Goal: Task Accomplishment & Management: Manage account settings

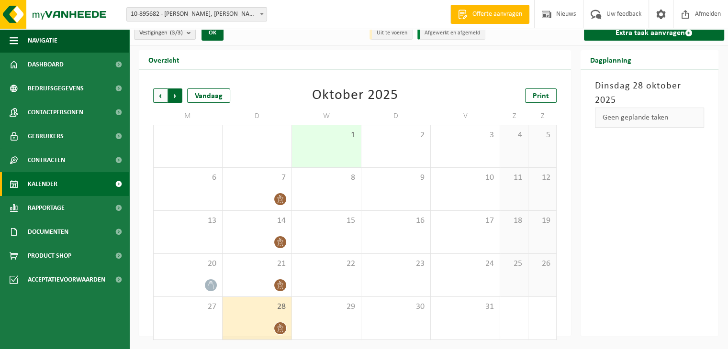
click at [160, 98] on span "Vorige" at bounding box center [160, 96] width 14 height 14
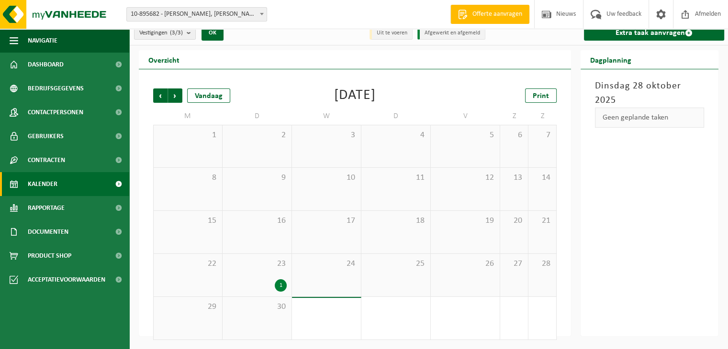
click at [266, 281] on div "1" at bounding box center [256, 286] width 59 height 12
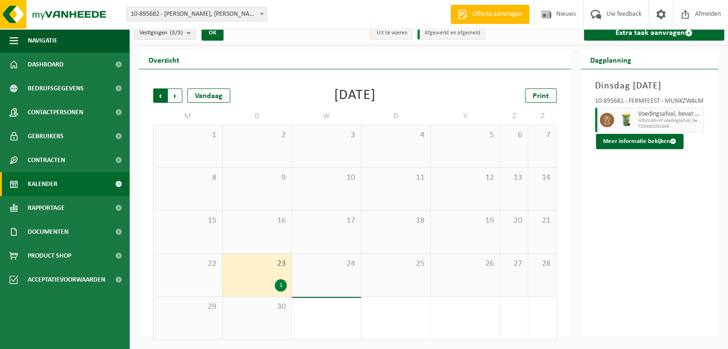
click at [177, 96] on span "Volgende" at bounding box center [175, 96] width 14 height 14
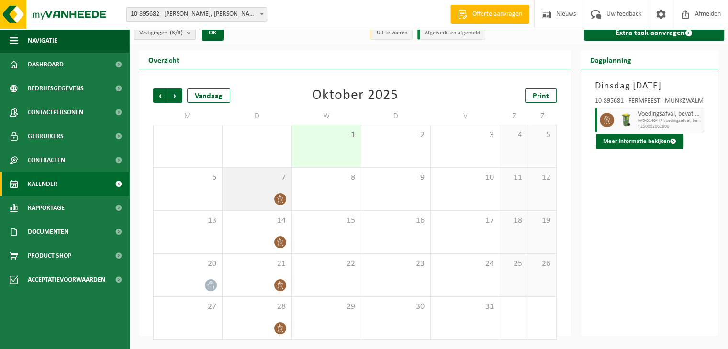
click at [245, 190] on div "7" at bounding box center [257, 189] width 69 height 43
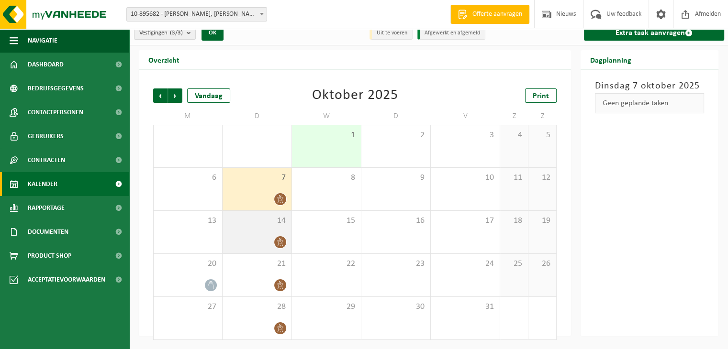
click at [248, 232] on div "14" at bounding box center [257, 232] width 69 height 43
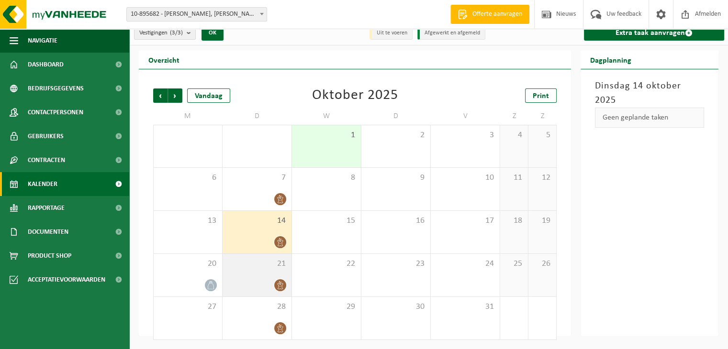
click at [257, 271] on div "21" at bounding box center [257, 275] width 69 height 43
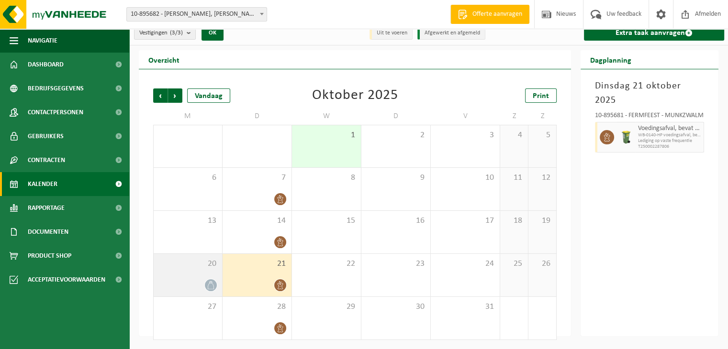
click at [211, 284] on icon at bounding box center [211, 285] width 8 height 8
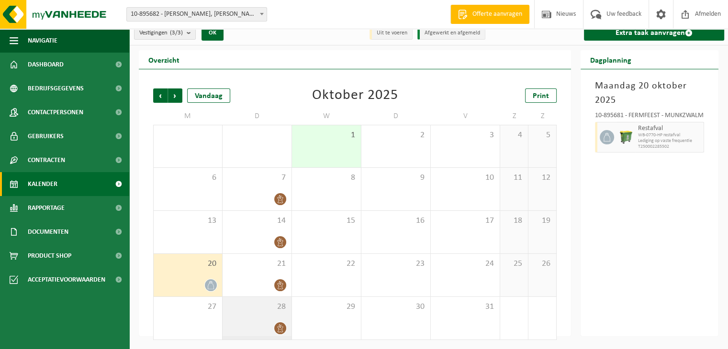
click at [264, 314] on div "28" at bounding box center [257, 318] width 69 height 43
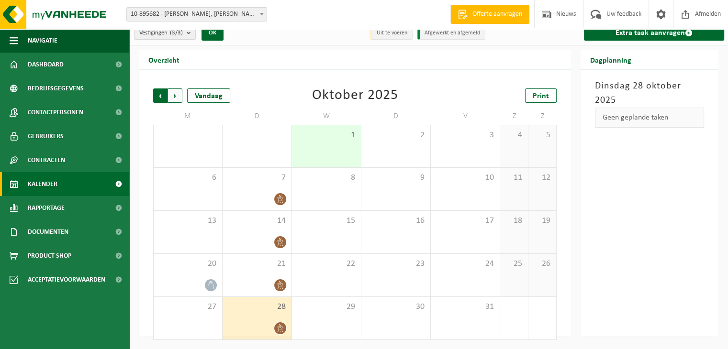
click at [176, 97] on span "Volgende" at bounding box center [175, 96] width 14 height 14
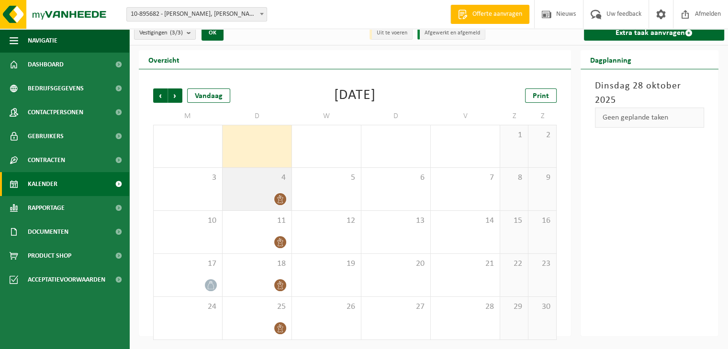
click at [253, 193] on div at bounding box center [256, 199] width 59 height 13
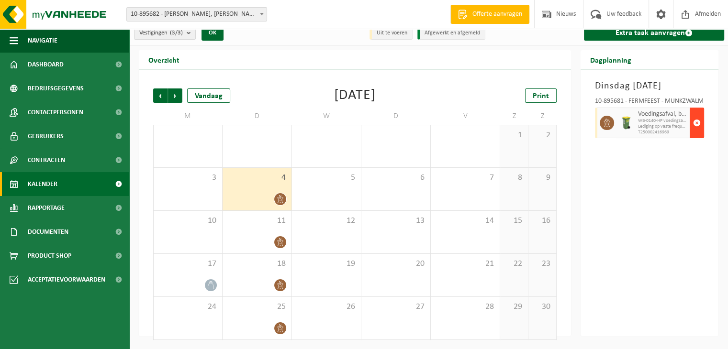
click at [698, 133] on span "button" at bounding box center [697, 122] width 8 height 19
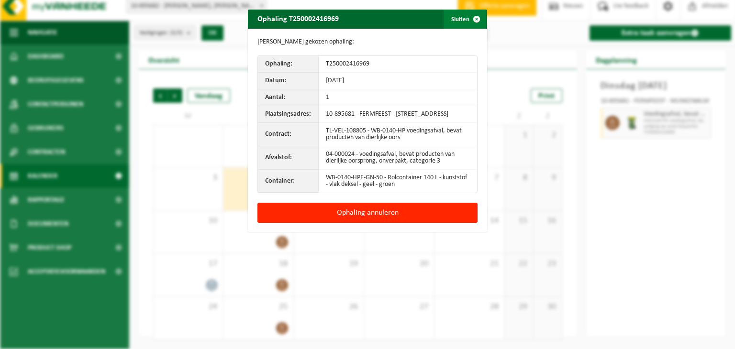
click at [456, 20] on button "Sluiten" at bounding box center [465, 19] width 43 height 19
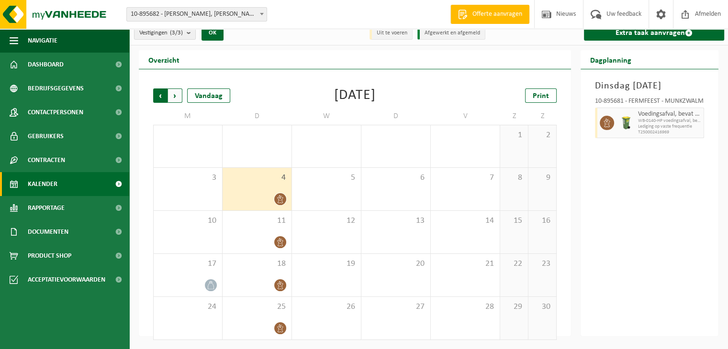
click at [176, 98] on span "Volgende" at bounding box center [175, 96] width 14 height 14
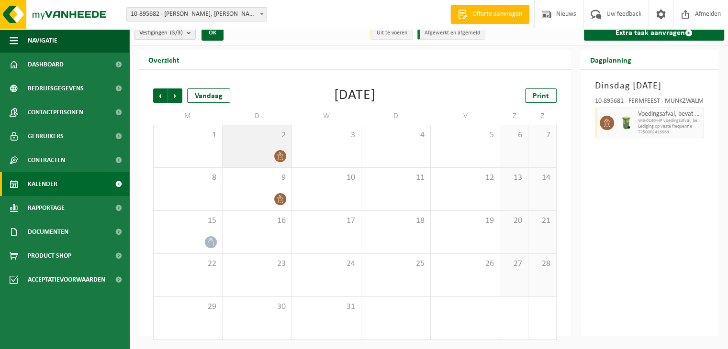
click at [268, 150] on div at bounding box center [256, 156] width 59 height 13
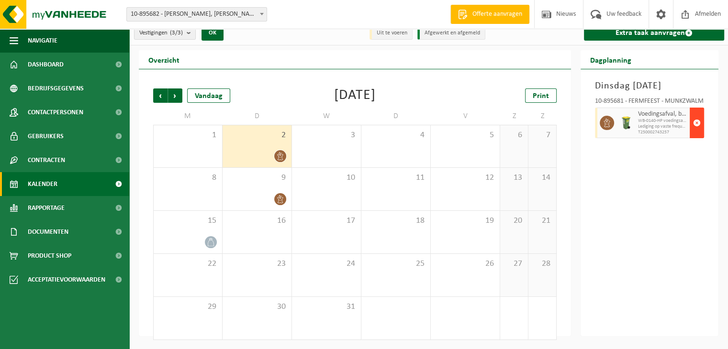
click at [696, 133] on span "button" at bounding box center [697, 122] width 8 height 19
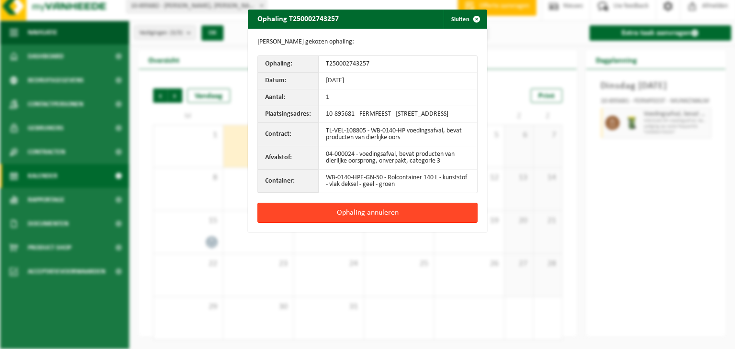
click at [430, 223] on button "Ophaling annuleren" at bounding box center [368, 213] width 220 height 20
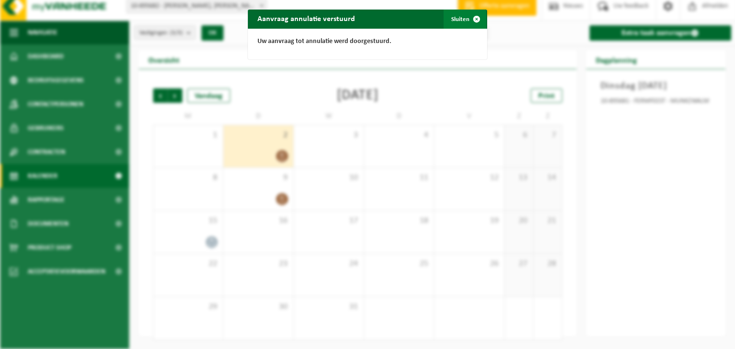
click at [456, 23] on button "Sluiten" at bounding box center [465, 19] width 43 height 19
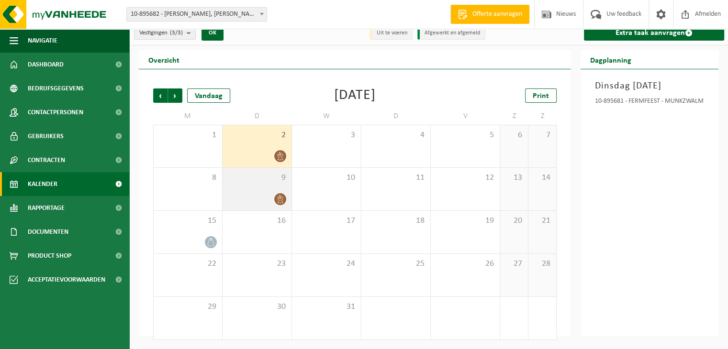
click at [263, 190] on div "9" at bounding box center [257, 189] width 69 height 43
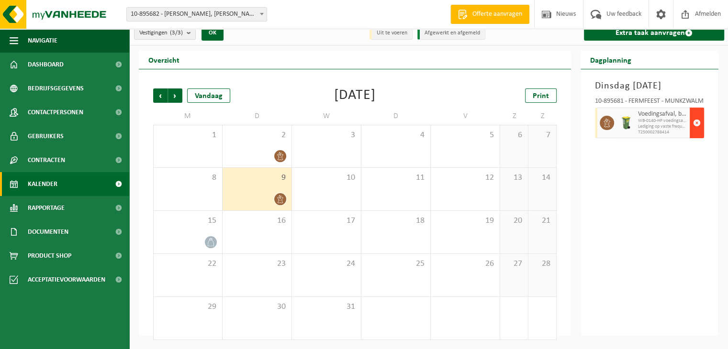
click at [700, 133] on span "button" at bounding box center [697, 122] width 8 height 19
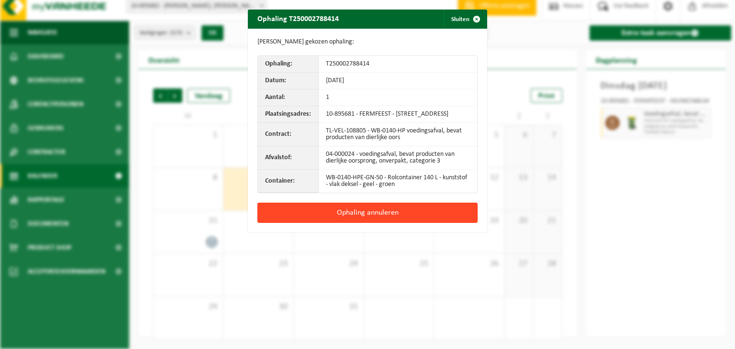
click at [406, 221] on button "Ophaling annuleren" at bounding box center [368, 213] width 220 height 20
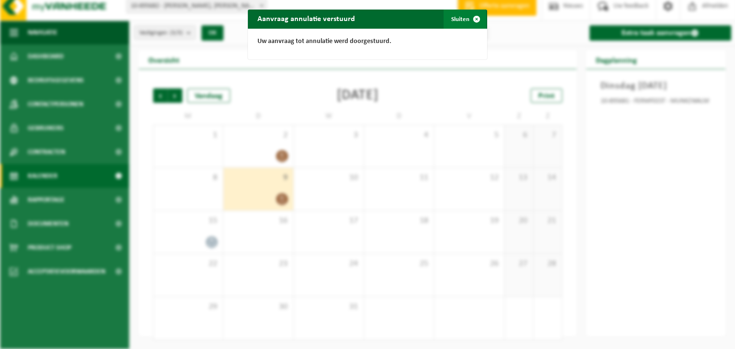
click at [458, 21] on button "Sluiten" at bounding box center [465, 19] width 43 height 19
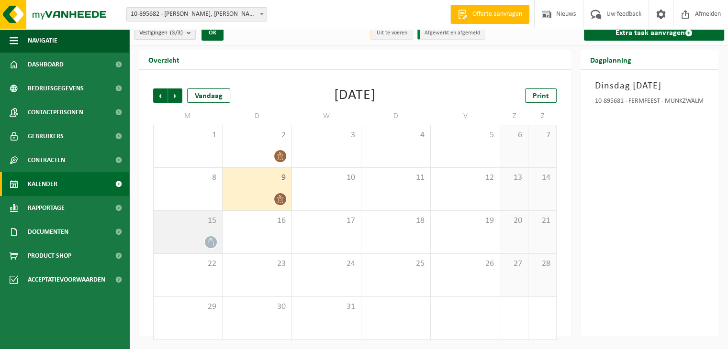
click at [208, 237] on span at bounding box center [211, 242] width 12 height 12
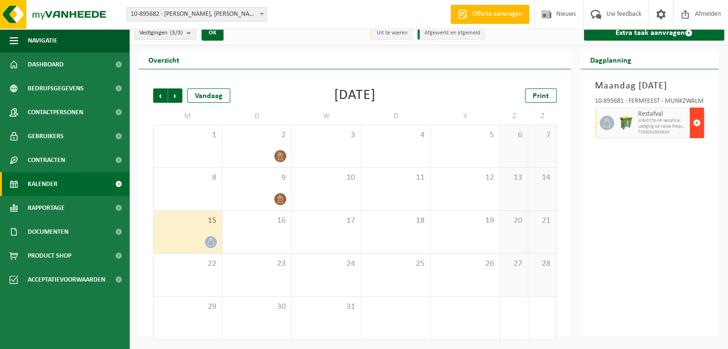
click at [693, 133] on span "button" at bounding box center [697, 122] width 8 height 19
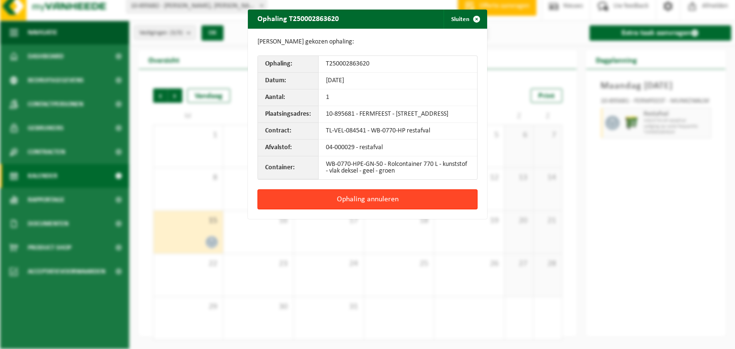
click at [457, 208] on button "Ophaling annuleren" at bounding box center [368, 200] width 220 height 20
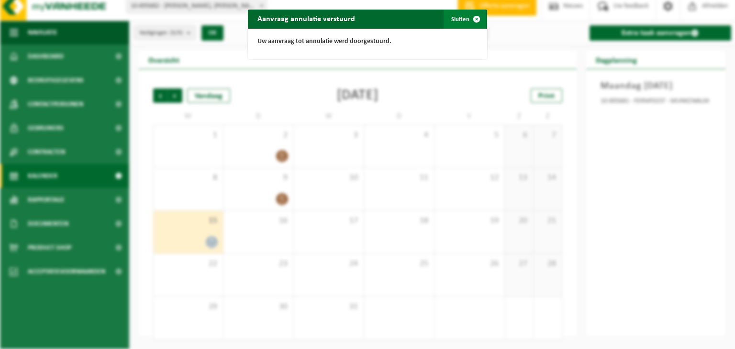
click at [460, 16] on button "Sluiten" at bounding box center [465, 19] width 43 height 19
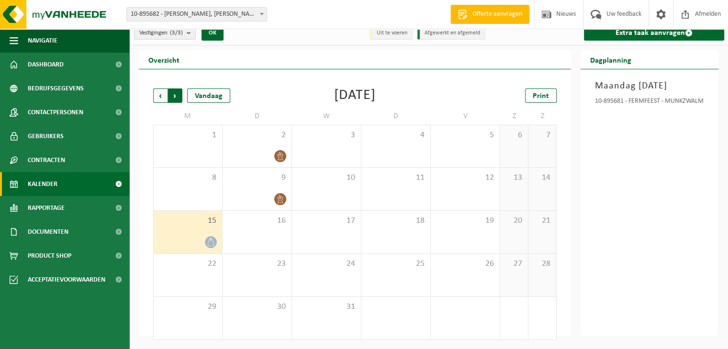
click at [160, 96] on span "Vorige" at bounding box center [160, 96] width 14 height 14
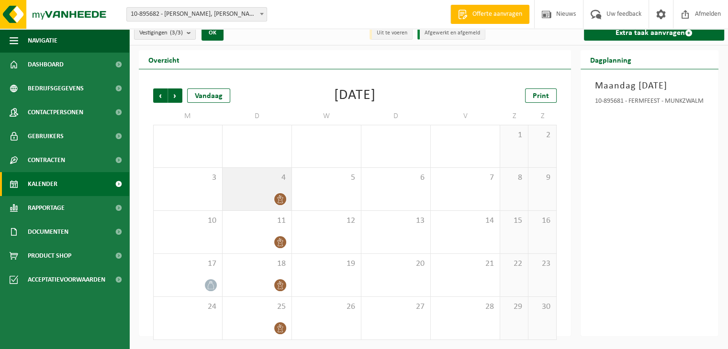
click at [279, 191] on div "4" at bounding box center [257, 189] width 69 height 43
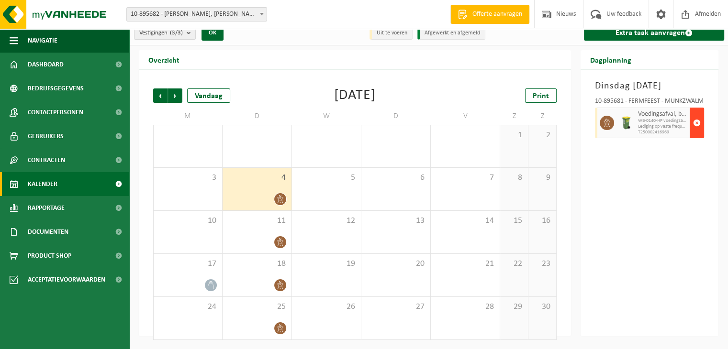
click at [695, 133] on span "button" at bounding box center [697, 122] width 8 height 19
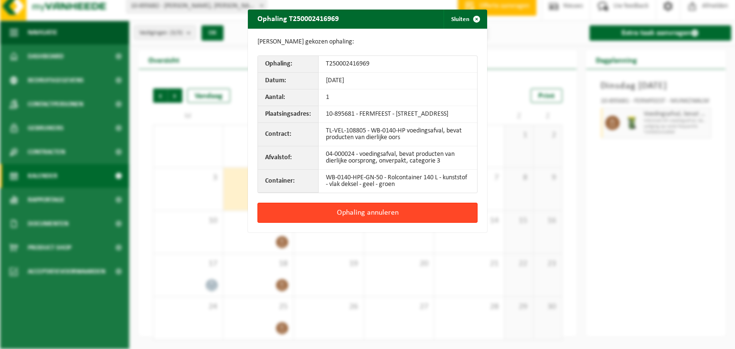
click at [361, 222] on button "Ophaling annuleren" at bounding box center [368, 213] width 220 height 20
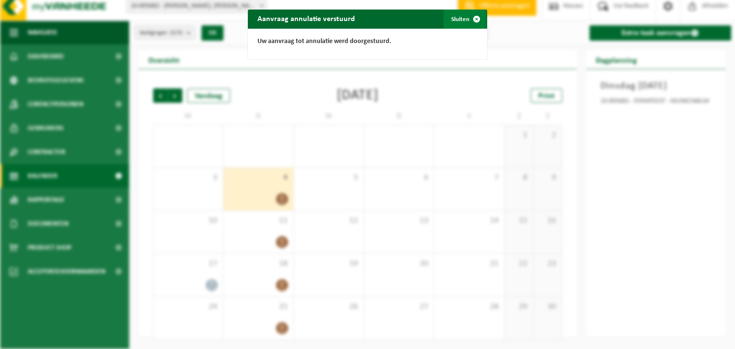
click at [458, 22] on button "Sluiten" at bounding box center [465, 19] width 43 height 19
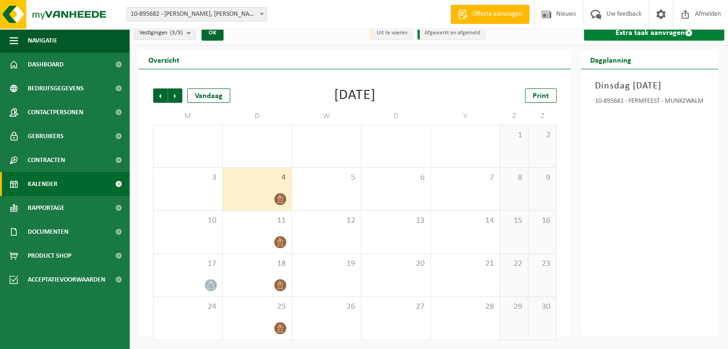
click at [650, 35] on link "Extra taak aanvragen" at bounding box center [654, 32] width 140 height 15
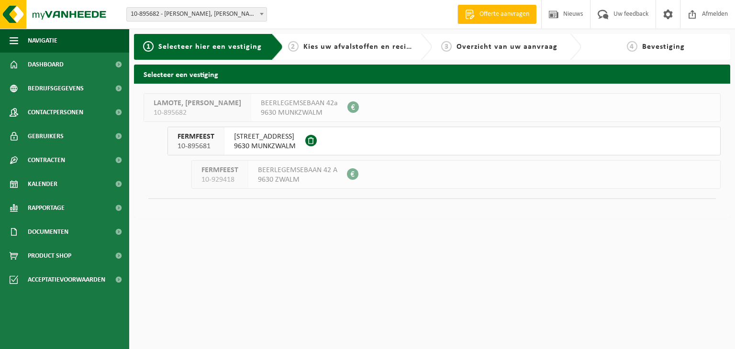
click at [218, 143] on div "FERMFEEST 10-895681" at bounding box center [196, 141] width 56 height 28
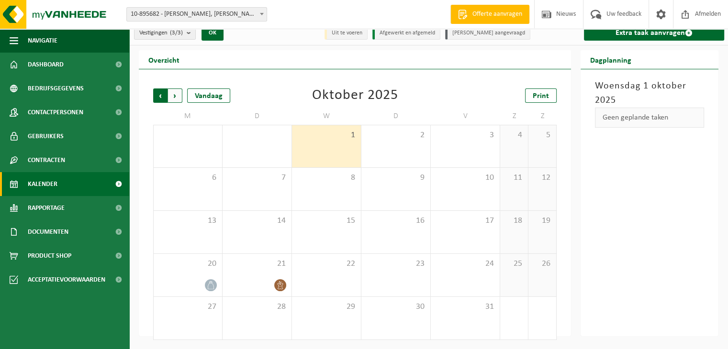
click at [179, 96] on span "Volgende" at bounding box center [175, 96] width 14 height 14
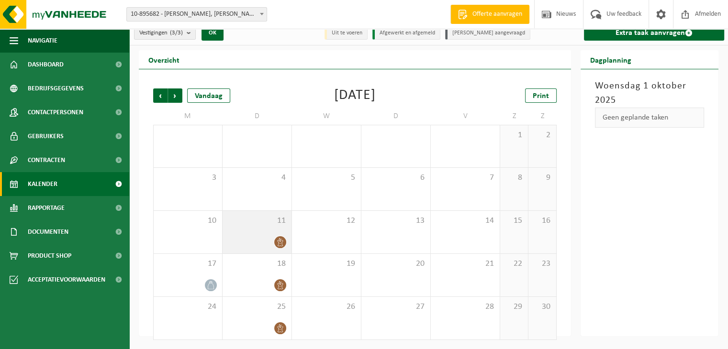
click at [259, 236] on div at bounding box center [256, 242] width 59 height 13
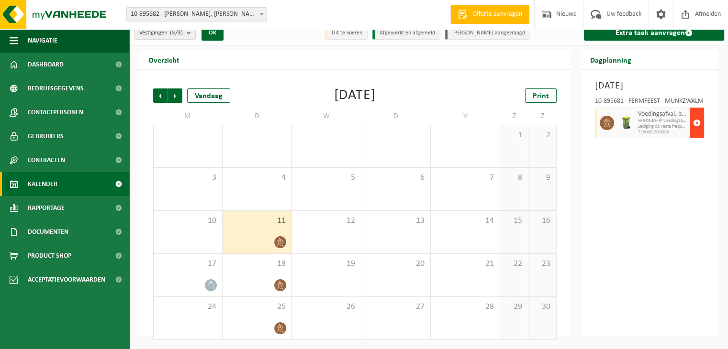
click at [699, 133] on span "button" at bounding box center [697, 122] width 8 height 19
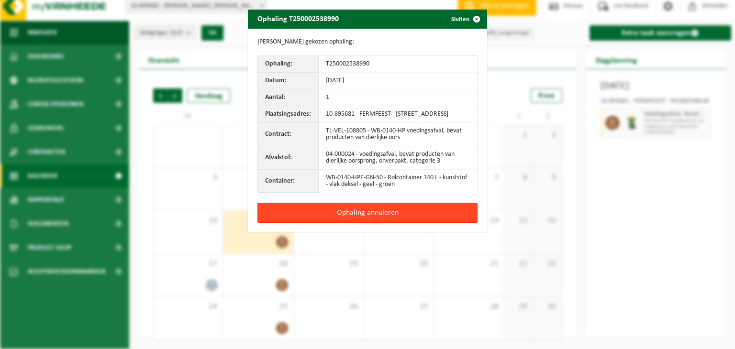
click at [418, 215] on button "Ophaling annuleren" at bounding box center [368, 213] width 220 height 20
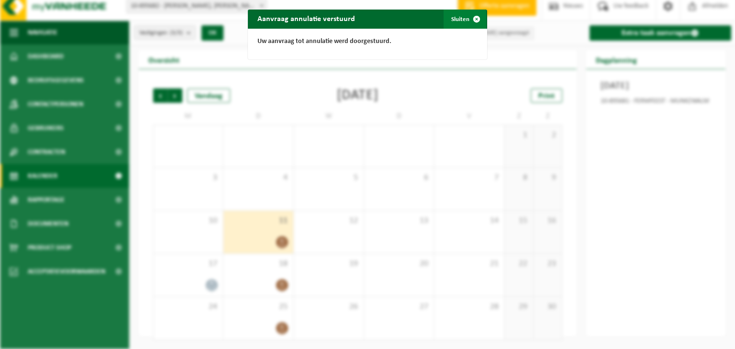
click at [454, 15] on button "Sluiten" at bounding box center [465, 19] width 43 height 19
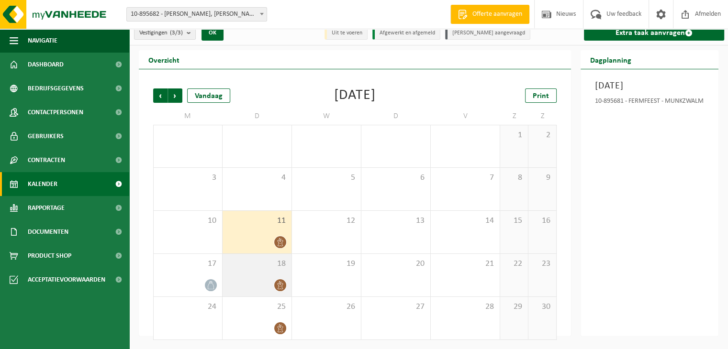
click at [262, 272] on div "18" at bounding box center [257, 275] width 69 height 43
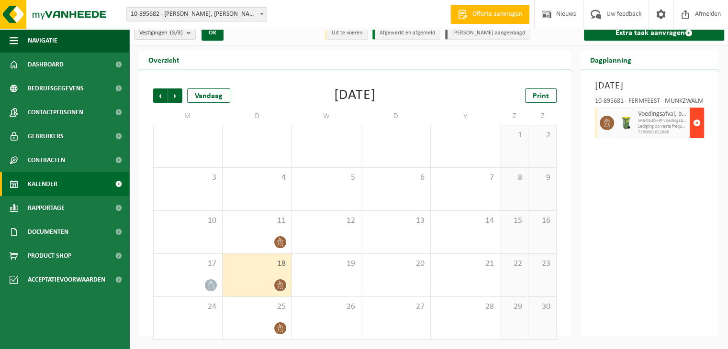
click at [699, 133] on span "button" at bounding box center [697, 122] width 8 height 19
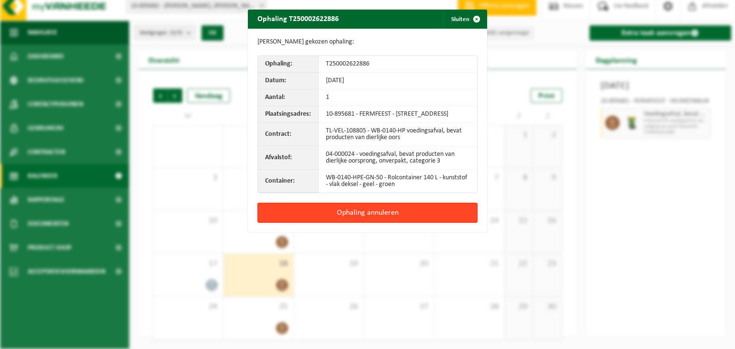
click at [400, 218] on button "Ophaling annuleren" at bounding box center [368, 213] width 220 height 20
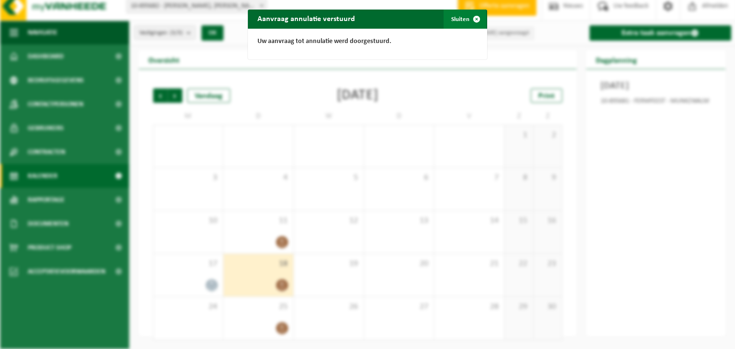
click at [454, 24] on button "Sluiten" at bounding box center [465, 19] width 43 height 19
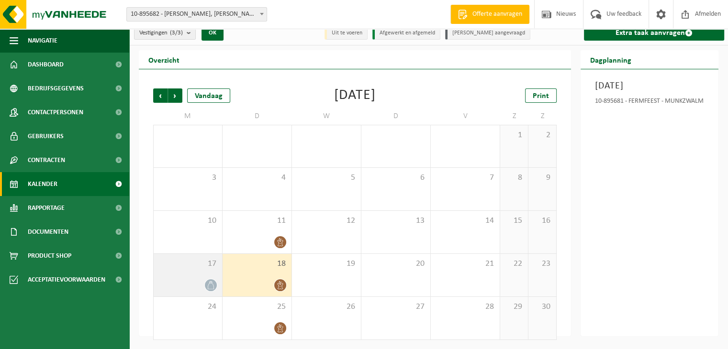
click at [207, 276] on div "17" at bounding box center [188, 275] width 68 height 43
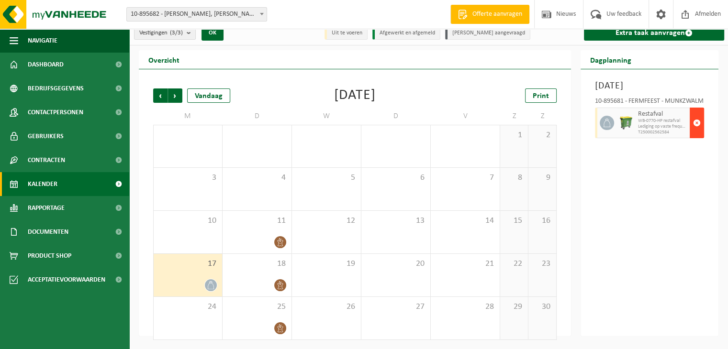
click at [692, 137] on button "button" at bounding box center [697, 123] width 14 height 31
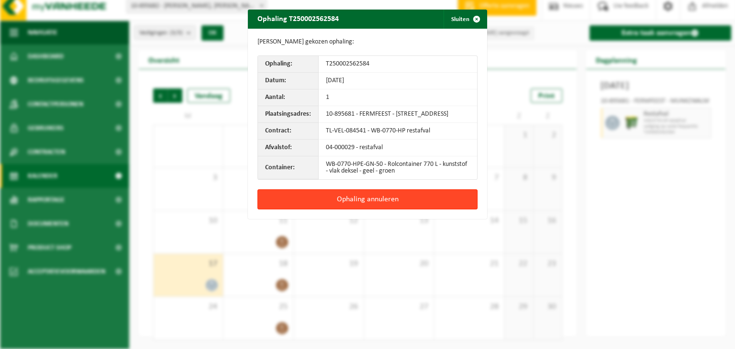
click at [382, 209] on button "Ophaling annuleren" at bounding box center [368, 200] width 220 height 20
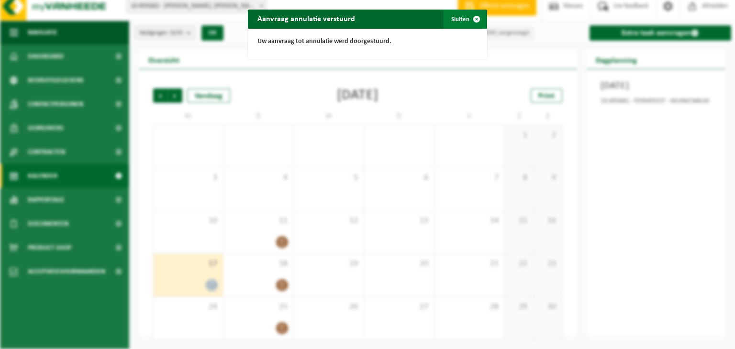
click at [454, 18] on button "Sluiten" at bounding box center [465, 19] width 43 height 19
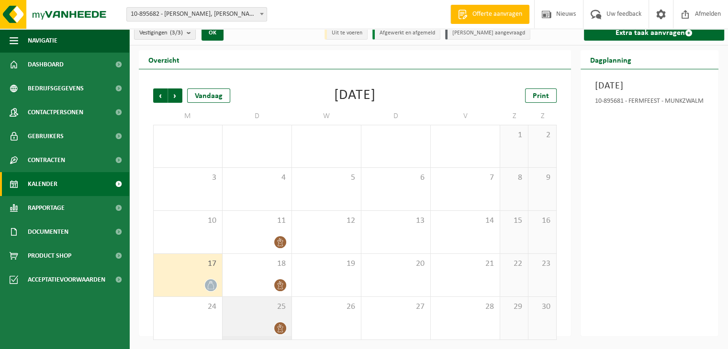
click at [272, 323] on div at bounding box center [256, 328] width 59 height 13
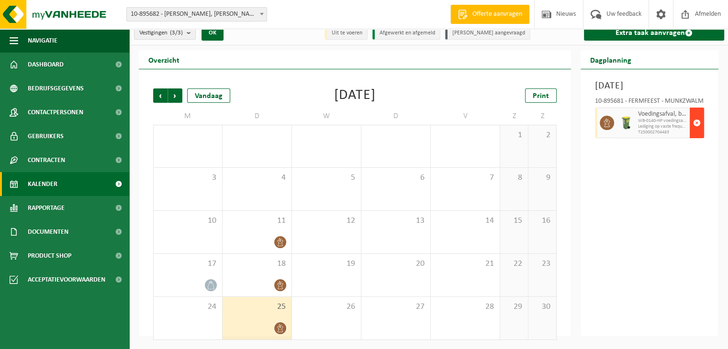
click at [697, 133] on span "button" at bounding box center [697, 122] width 8 height 19
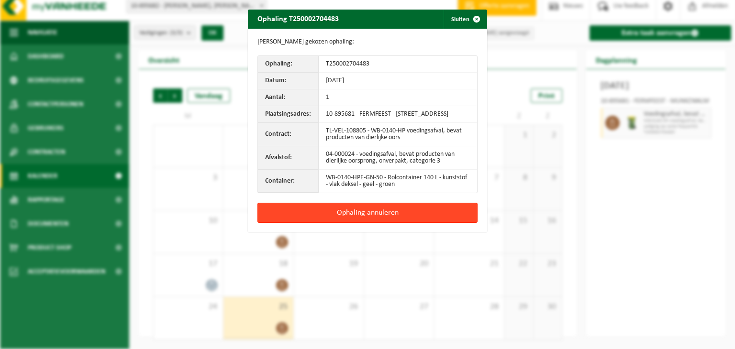
click at [426, 221] on button "Ophaling annuleren" at bounding box center [368, 213] width 220 height 20
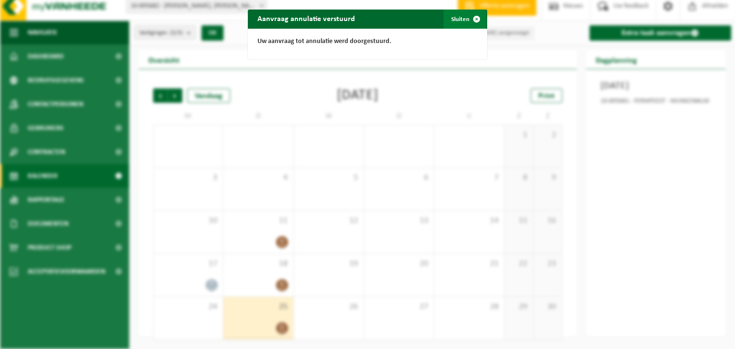
click at [452, 20] on button "Sluiten" at bounding box center [465, 19] width 43 height 19
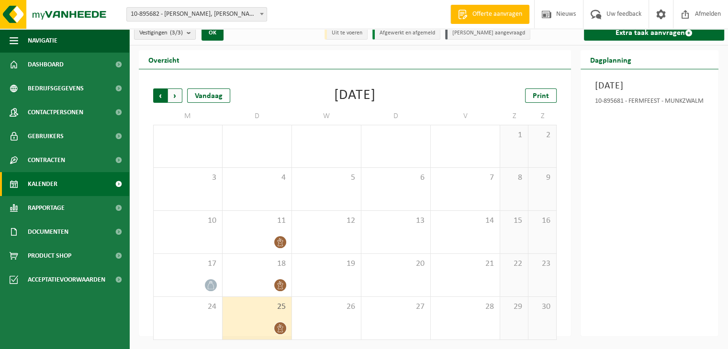
click at [181, 90] on span "Volgende" at bounding box center [175, 96] width 14 height 14
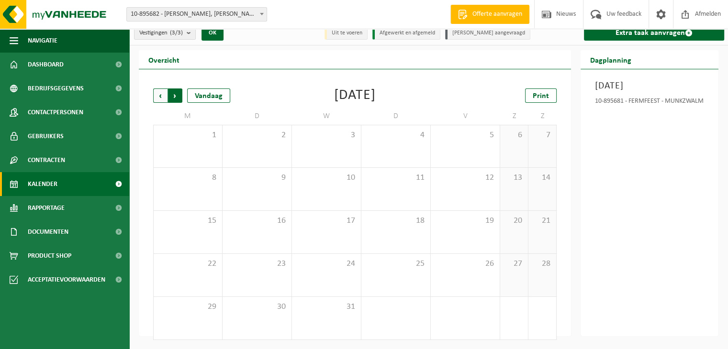
click at [155, 96] on span "Vorige" at bounding box center [160, 96] width 14 height 14
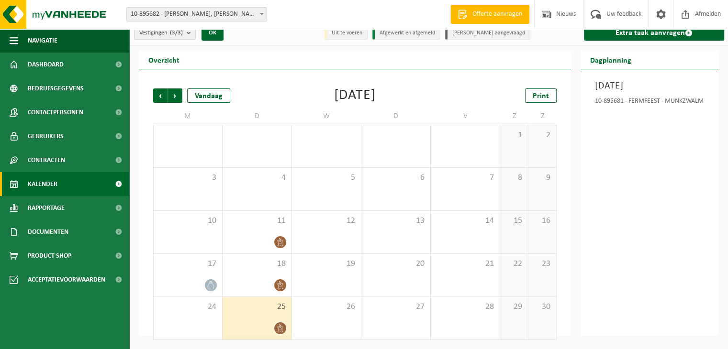
click at [155, 96] on span "Vorige" at bounding box center [160, 96] width 14 height 14
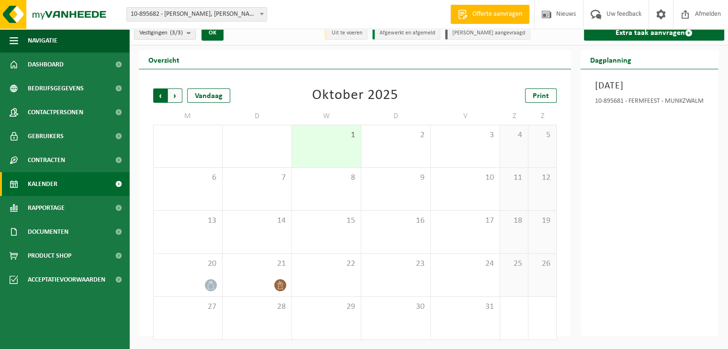
click at [178, 95] on span "Volgende" at bounding box center [175, 96] width 14 height 14
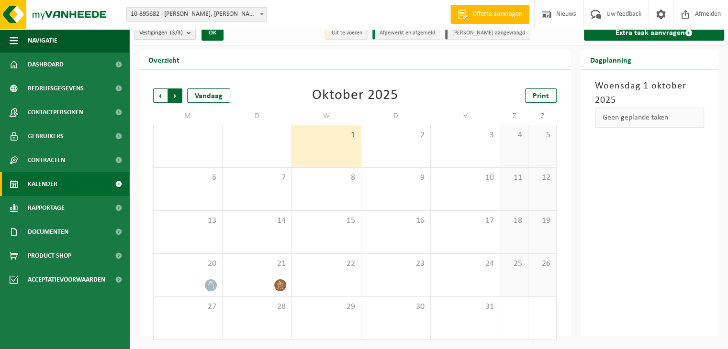
click at [155, 96] on span "Vorige" at bounding box center [160, 96] width 14 height 14
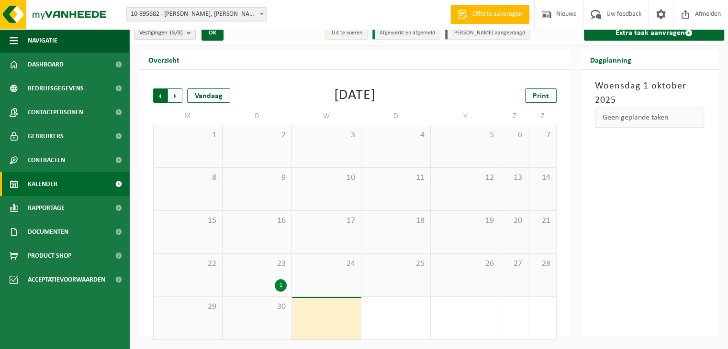
click at [174, 95] on span "Volgende" at bounding box center [175, 96] width 14 height 14
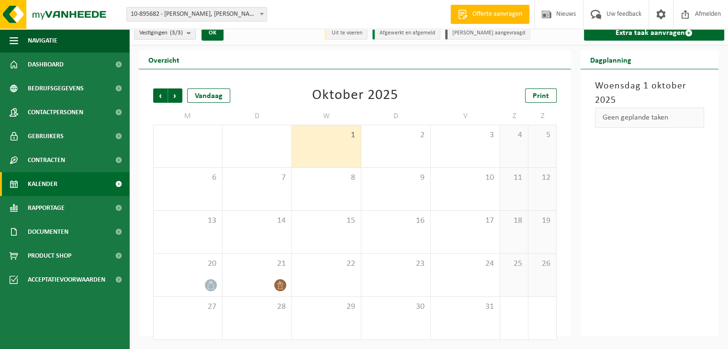
click at [174, 95] on span "Volgende" at bounding box center [175, 96] width 14 height 14
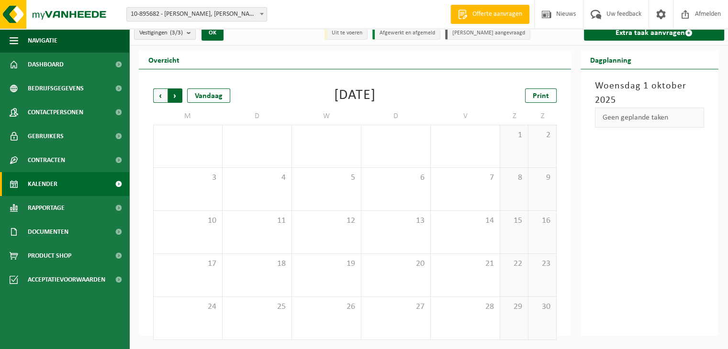
click at [163, 94] on span "Vorige" at bounding box center [160, 96] width 14 height 14
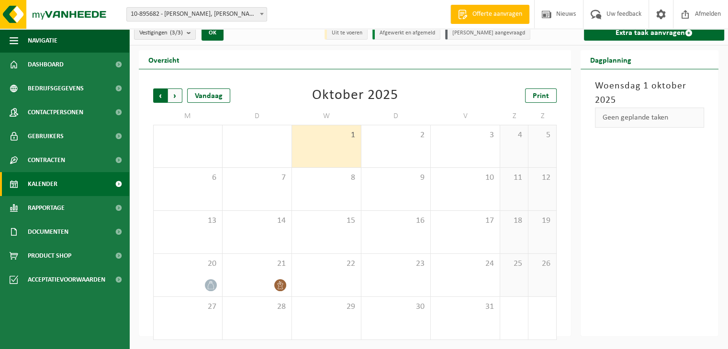
click at [176, 95] on span "Volgende" at bounding box center [175, 96] width 14 height 14
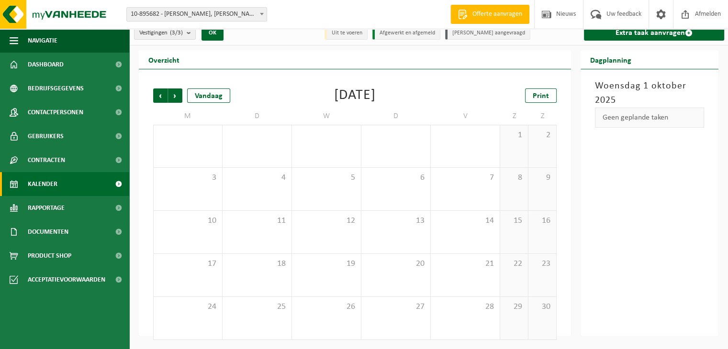
click at [176, 95] on span "Volgende" at bounding box center [175, 96] width 14 height 14
click at [163, 96] on span "Vorige" at bounding box center [160, 96] width 14 height 14
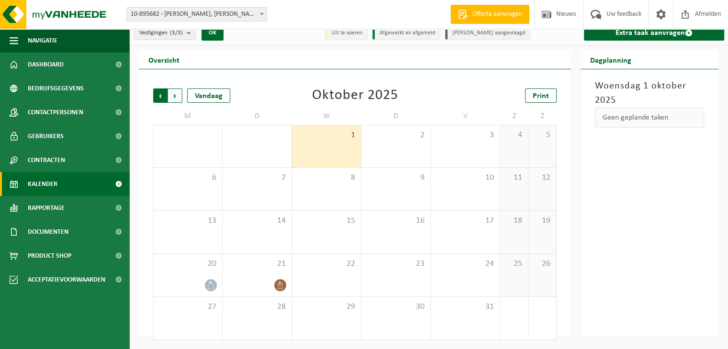
click at [172, 96] on span "Volgende" at bounding box center [175, 96] width 14 height 14
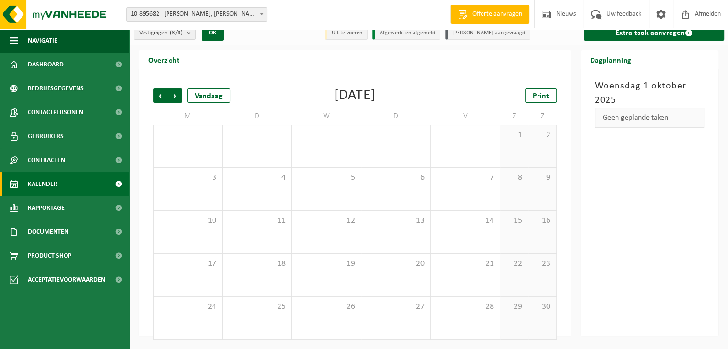
click at [172, 96] on span "Volgende" at bounding box center [175, 96] width 14 height 14
